Goal: Information Seeking & Learning: Find specific fact

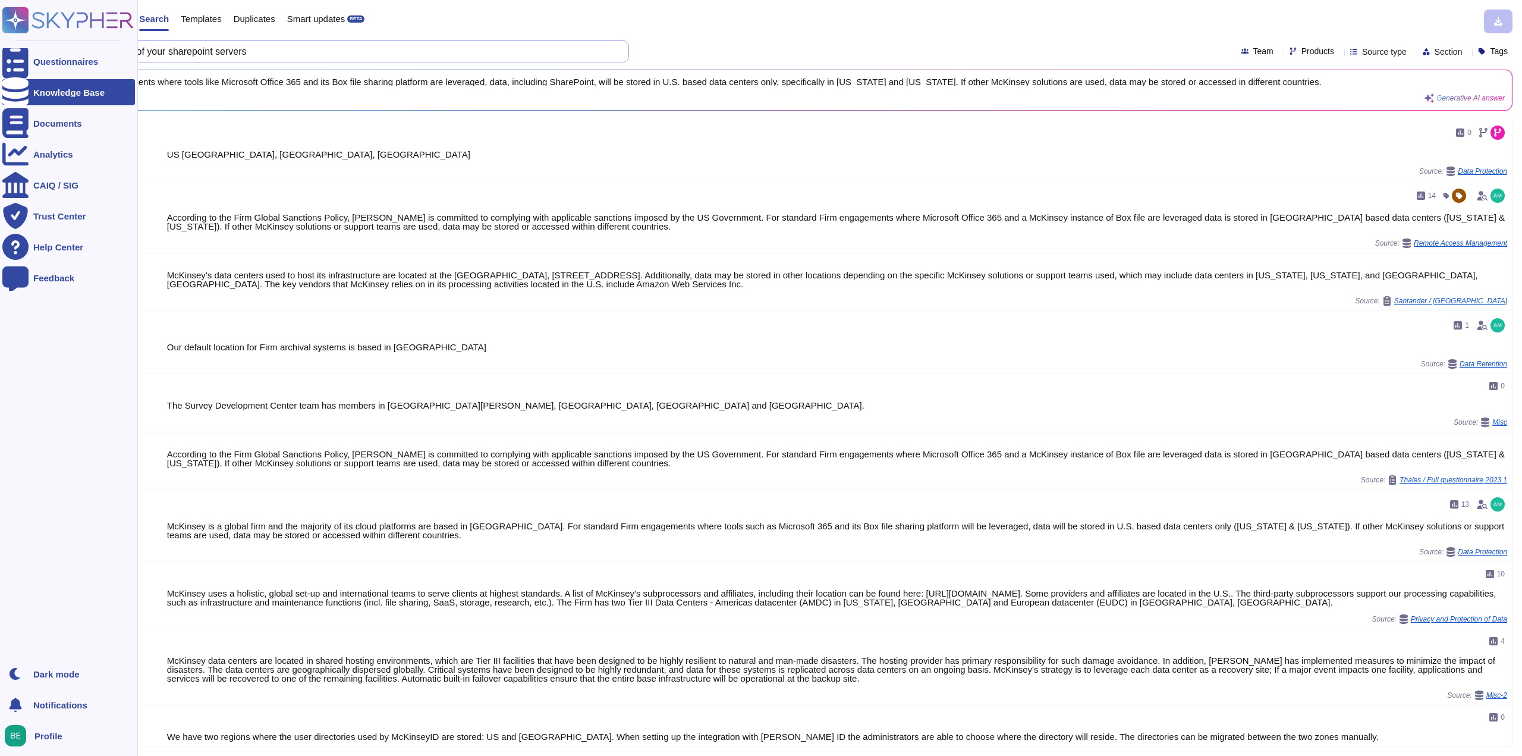
drag, startPoint x: 387, startPoint y: 58, endPoint x: 0, endPoint y: 101, distance: 389.0
click at [0, 101] on div "Questionnaires Knowledge Base Documents Analytics CAIQ / SIG Trust Center Help …" at bounding box center [761, 378] width 1522 height 756
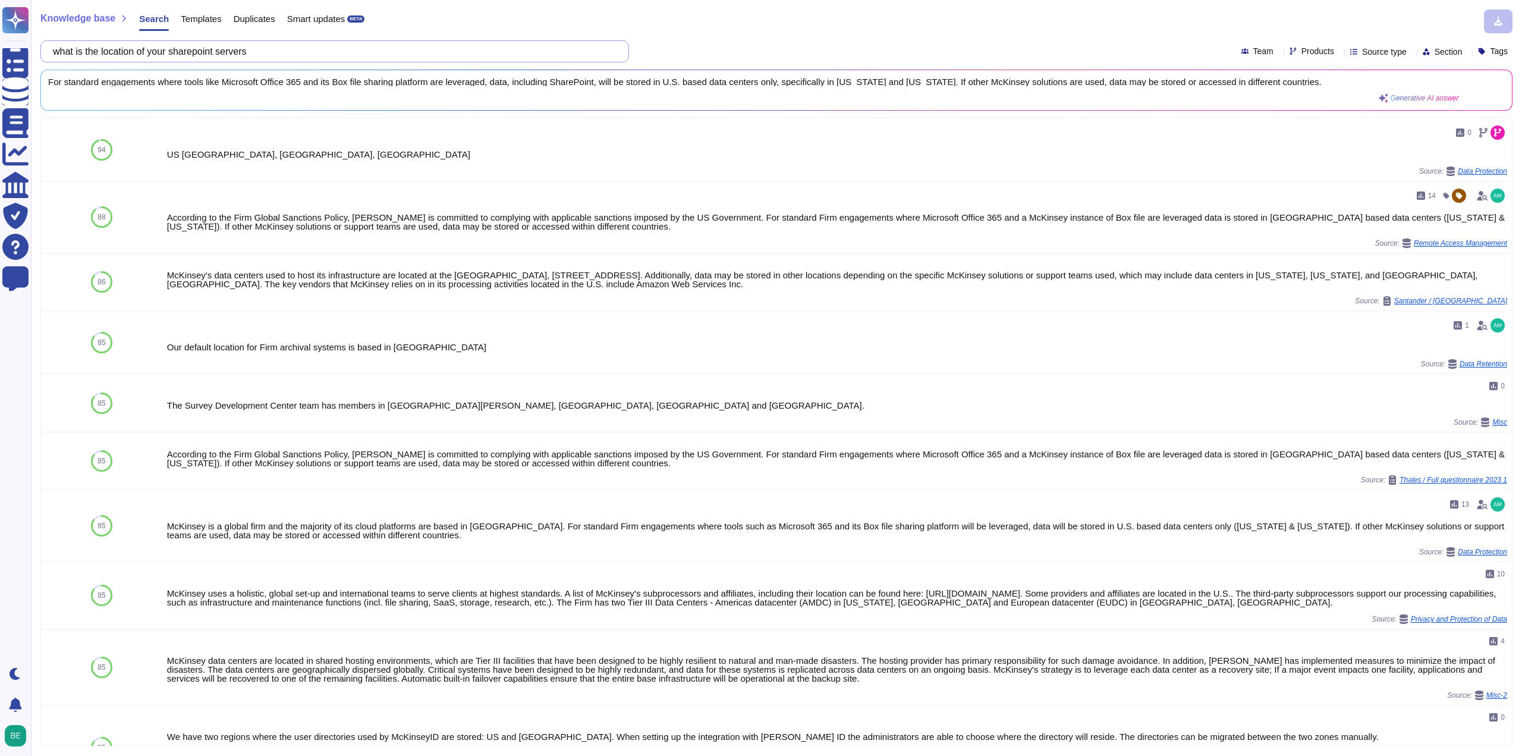
paste input "Please specify here which of the supported Multi-Factor Authentication (MFA) me…"
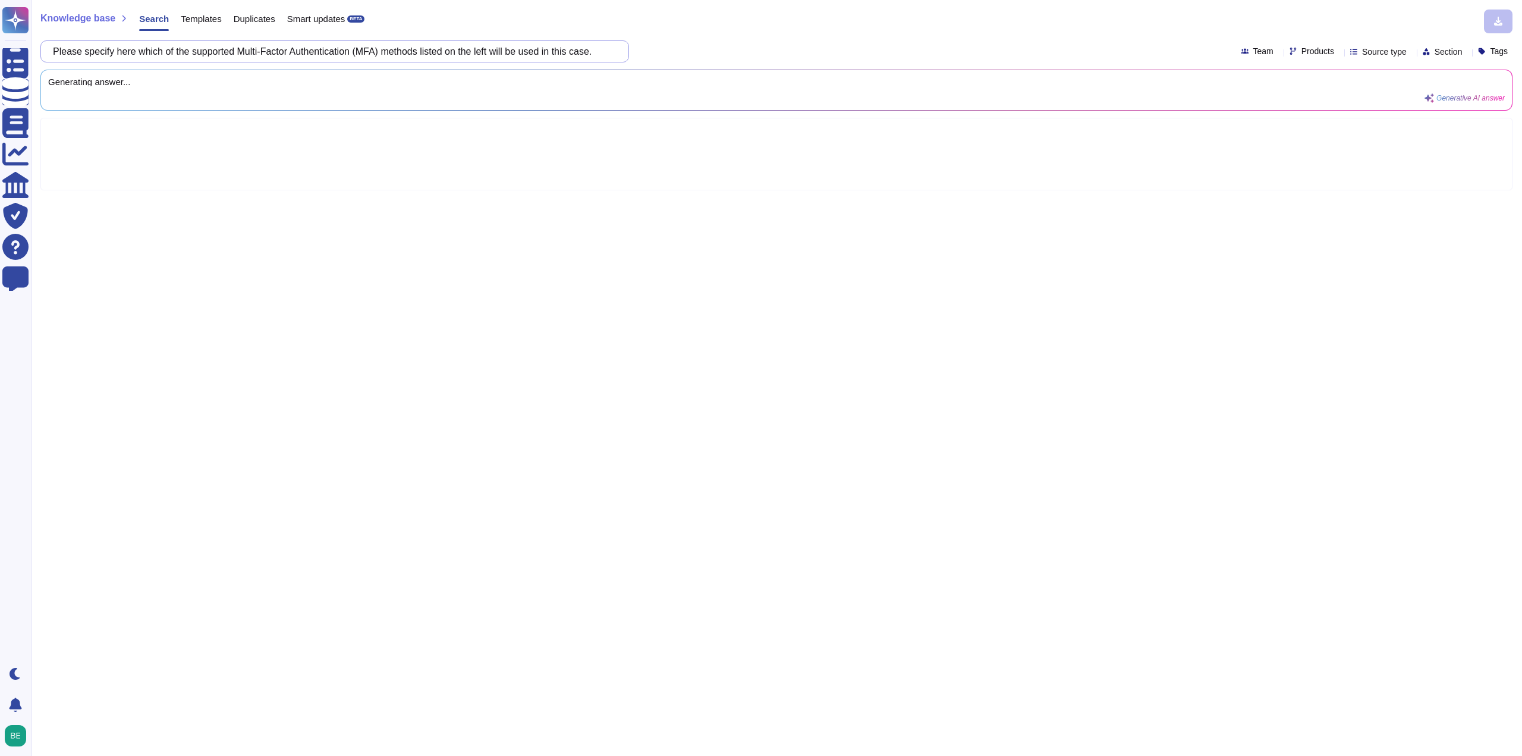
drag, startPoint x: 491, startPoint y: 49, endPoint x: 291, endPoint y: 53, distance: 199.8
click at [291, 53] on input "Please specify here which of the supported Multi-Factor Authentication (MFA) me…" at bounding box center [332, 51] width 570 height 21
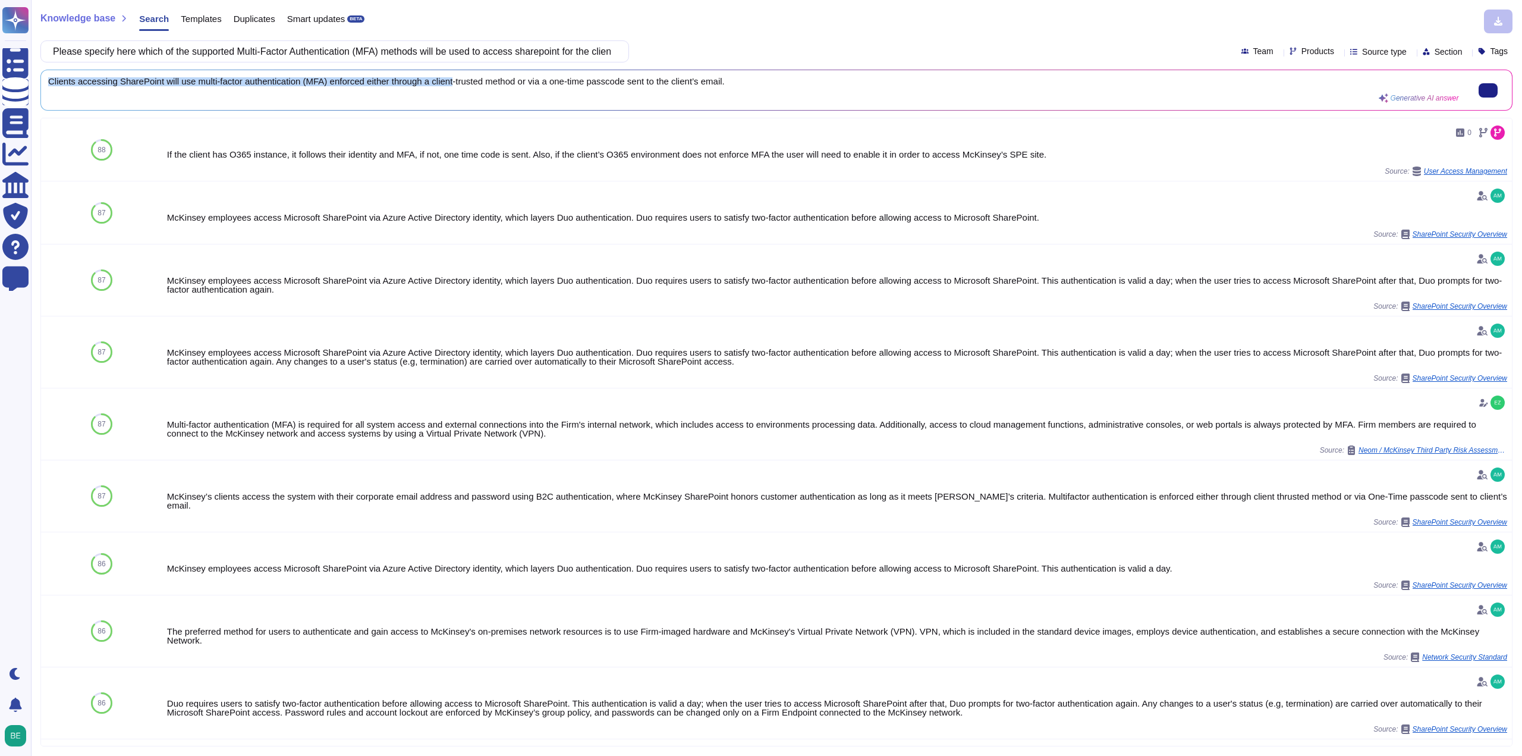
scroll to position [0, 0]
drag, startPoint x: 50, startPoint y: 82, endPoint x: 770, endPoint y: 73, distance: 720.2
click at [770, 73] on div "Clients accessing SharePoint will use multi-factor authentication (MFA) enforce…" at bounding box center [776, 90] width 1471 height 40
copy span "Clients accessing SharePoint will use multi-factor authentication (MFA) enforce…"
click at [198, 58] on input "Please specify here which of the supported Multi-Factor Authentication (MFA) me…" at bounding box center [332, 51] width 570 height 21
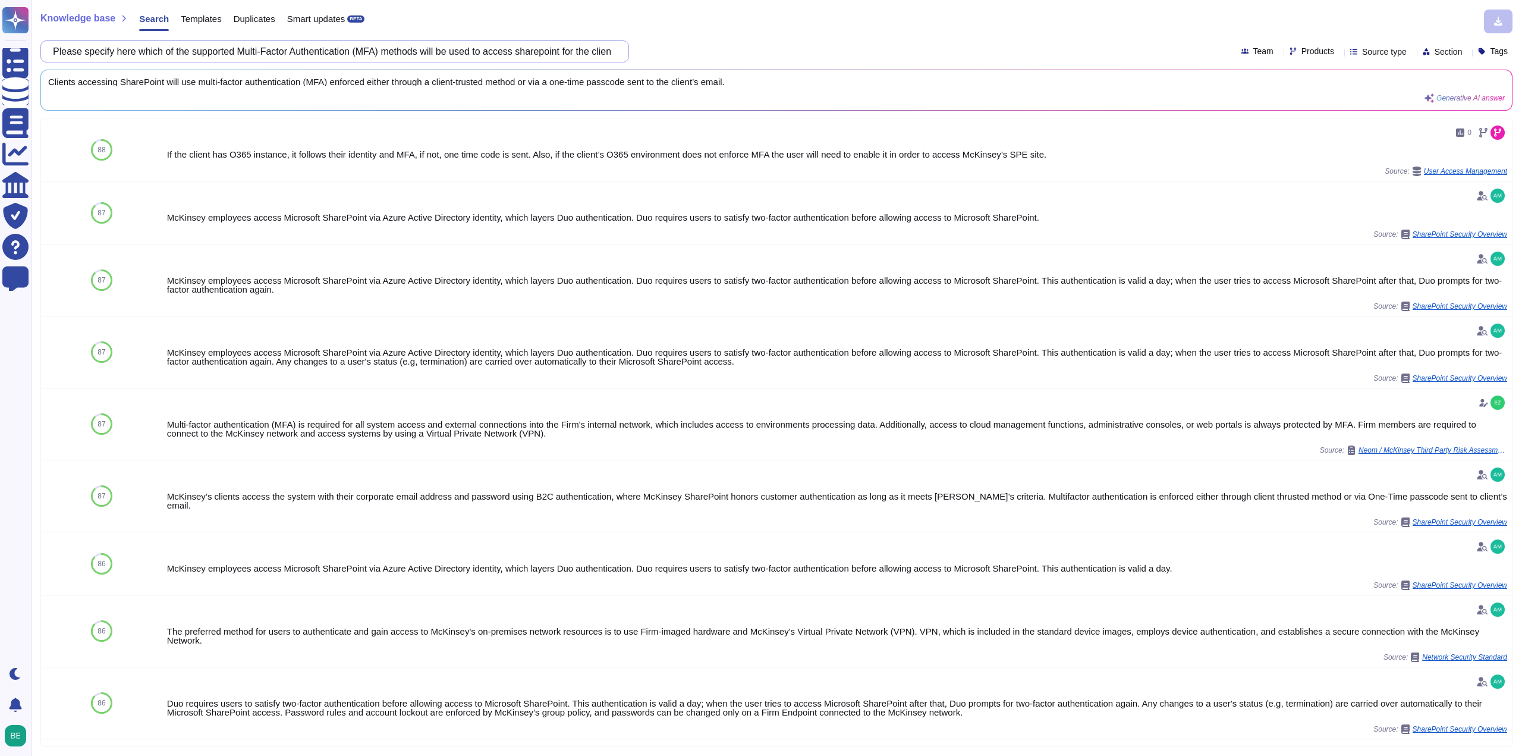
click at [198, 58] on input "Please specify here which of the supported Multi-Factor Authentication (MFA) me…" at bounding box center [332, 51] width 570 height 21
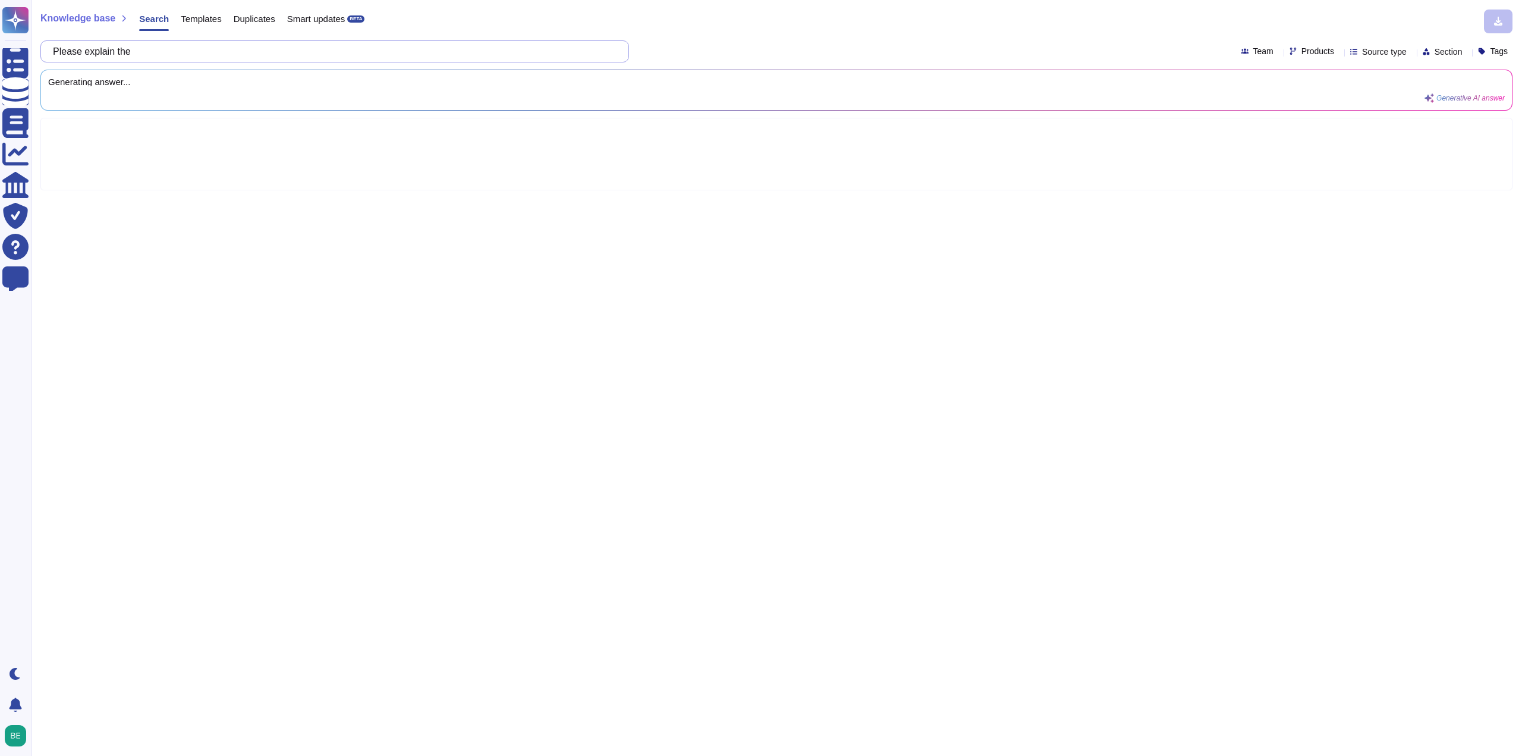
paste input "Availability of External Access"
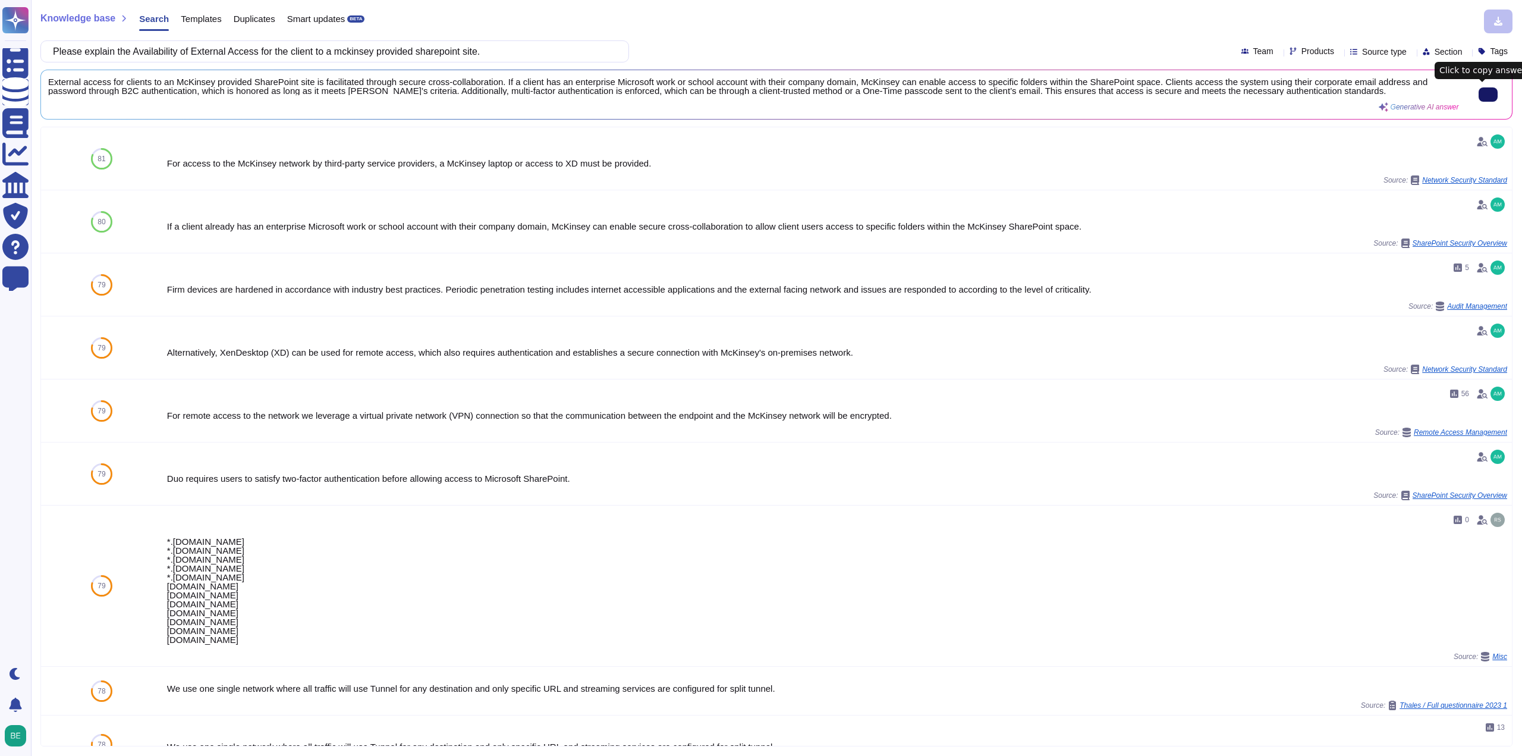
click at [1488, 95] on icon at bounding box center [1488, 95] width 0 height 0
click at [319, 49] on input "Please explain the Availability of External Access for the client to a mckinsey…" at bounding box center [332, 51] width 570 height 21
paste input "Is there a department or a person in your company specifically responsible for …"
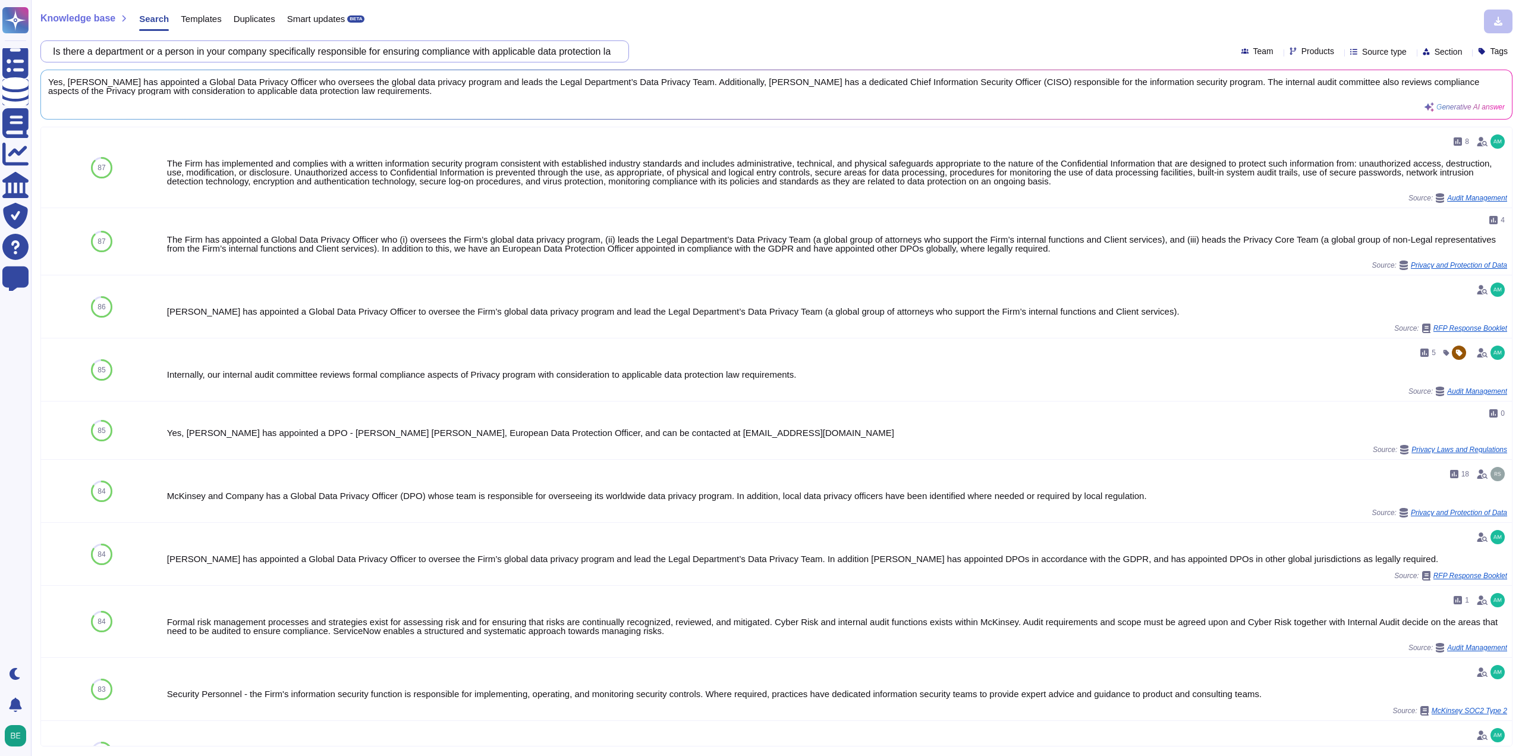
click at [466, 49] on input "Is there a department or a person in your company specifically responsible for …" at bounding box center [332, 51] width 570 height 21
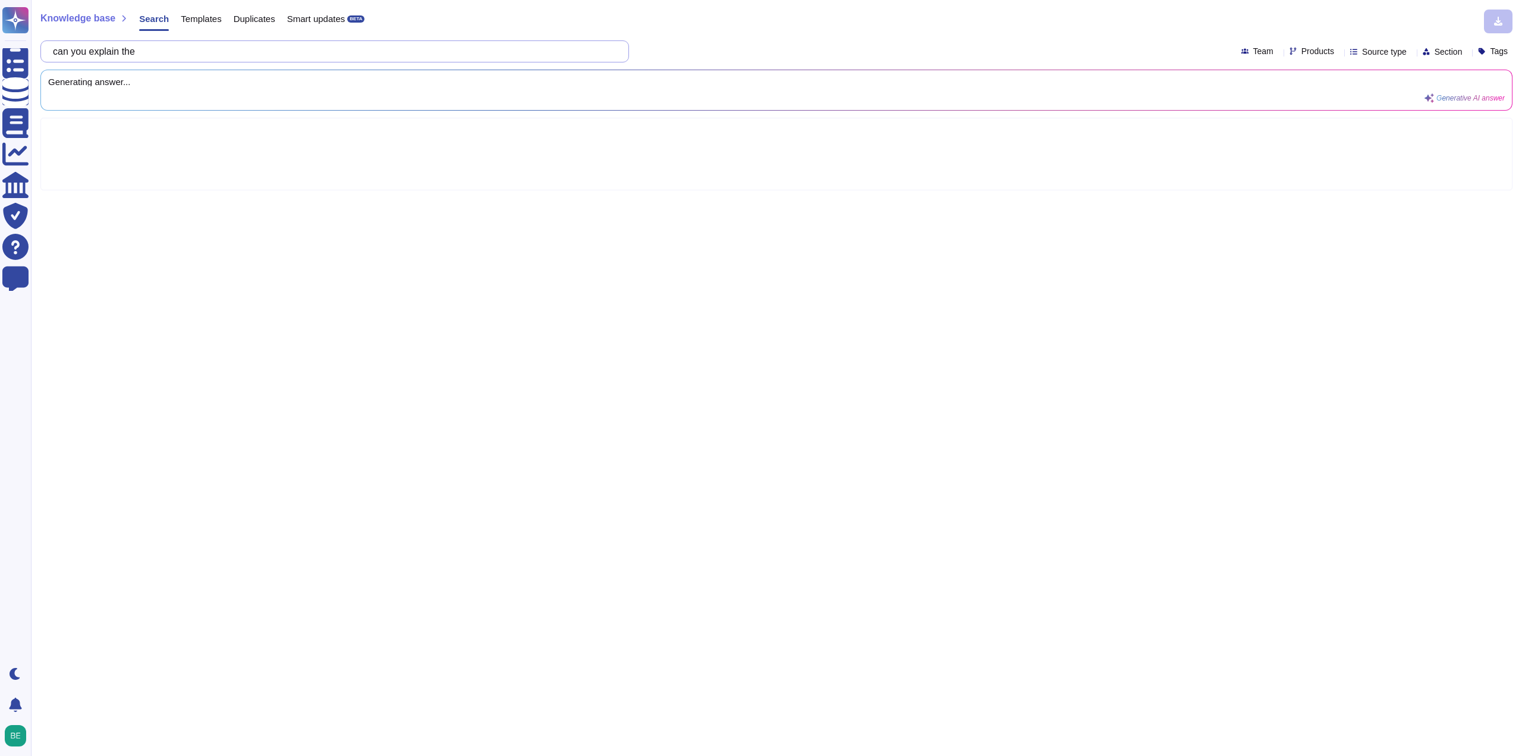
paste input "Scope of Management Responsibility"
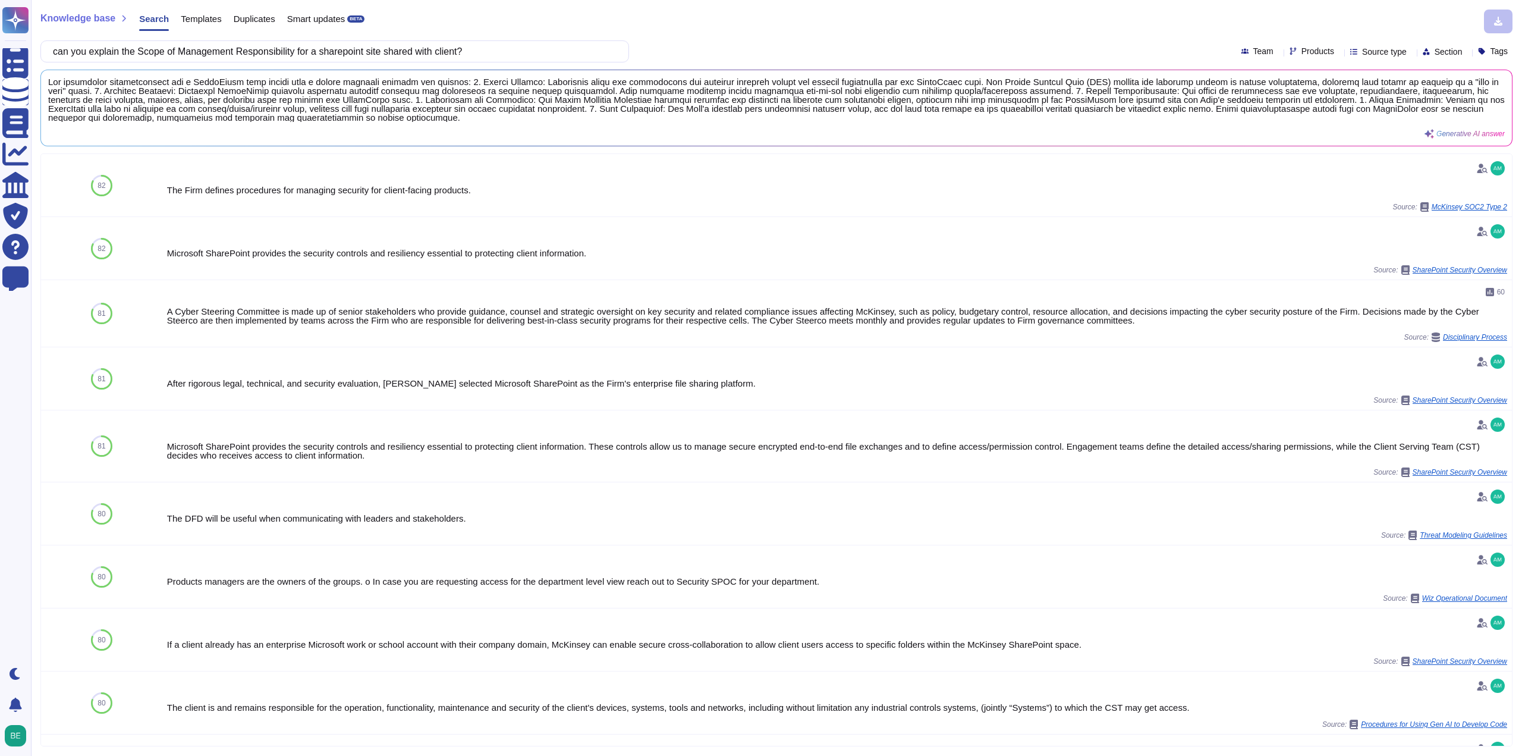
type input "can you explain the Scope of Management Responsibility for a sharepoint site sh…"
